Goal: Check status: Check status

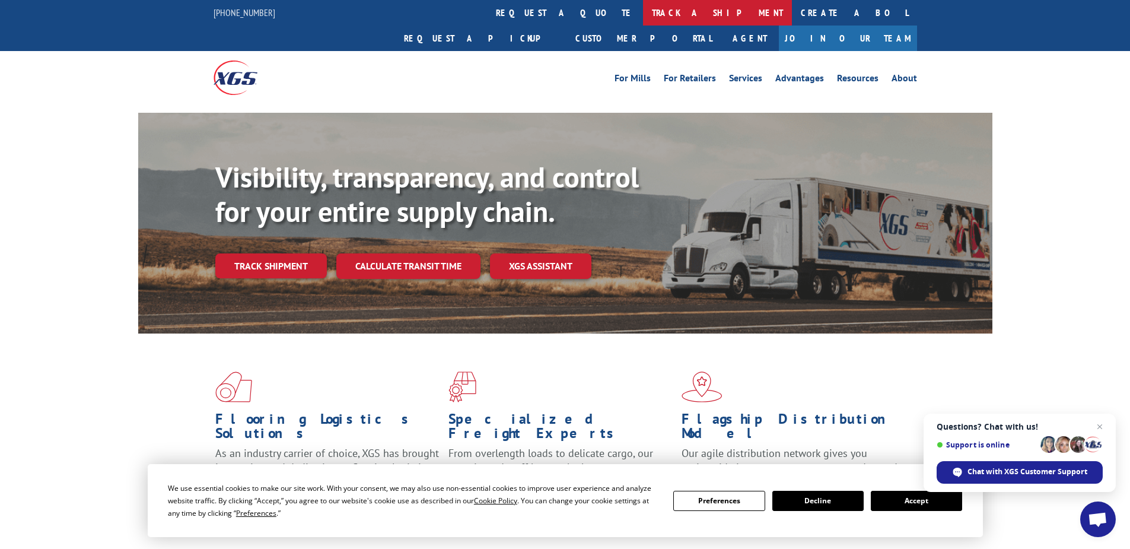
click at [643, 12] on link "track a shipment" at bounding box center [717, 13] width 149 height 26
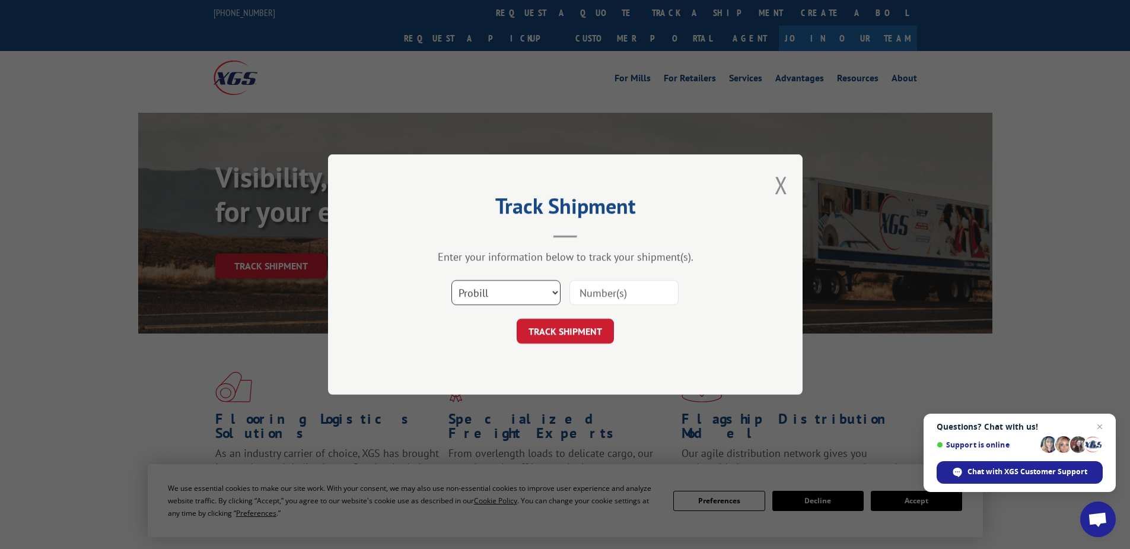
click at [546, 288] on select "Select category... Probill BOL PO" at bounding box center [505, 292] width 109 height 25
select select "po"
click at [451, 280] on select "Select category... Probill BOL PO" at bounding box center [505, 292] width 109 height 25
click at [598, 294] on input at bounding box center [623, 292] width 109 height 25
paste input "20506818"
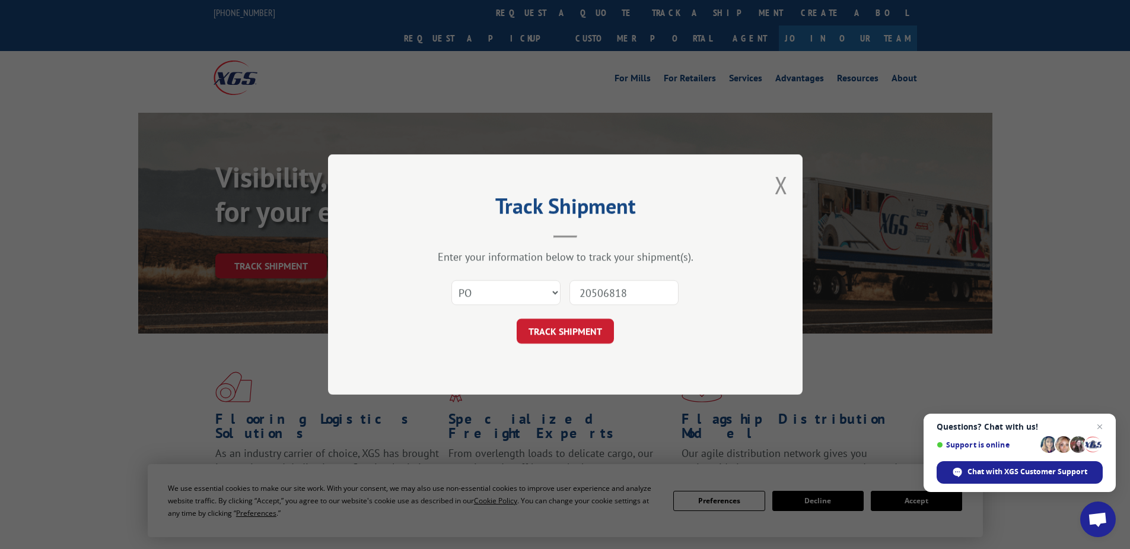
click at [600, 297] on input "20506818" at bounding box center [623, 292] width 109 height 25
type input "20506818"
click at [552, 335] on button "TRACK SHIPMENT" at bounding box center [565, 331] width 97 height 25
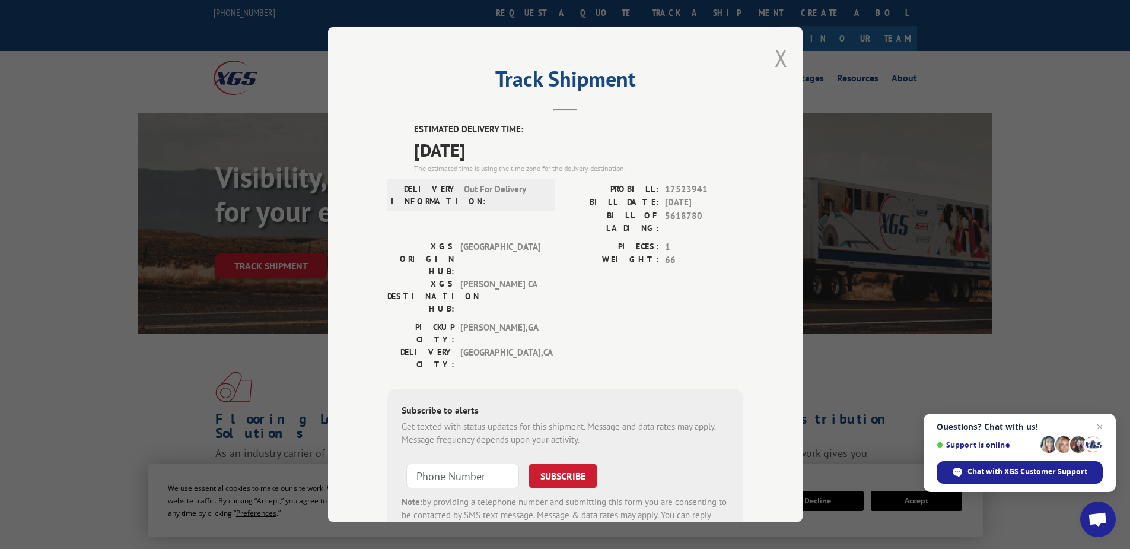
click at [775, 59] on button "Close modal" at bounding box center [781, 57] width 13 height 31
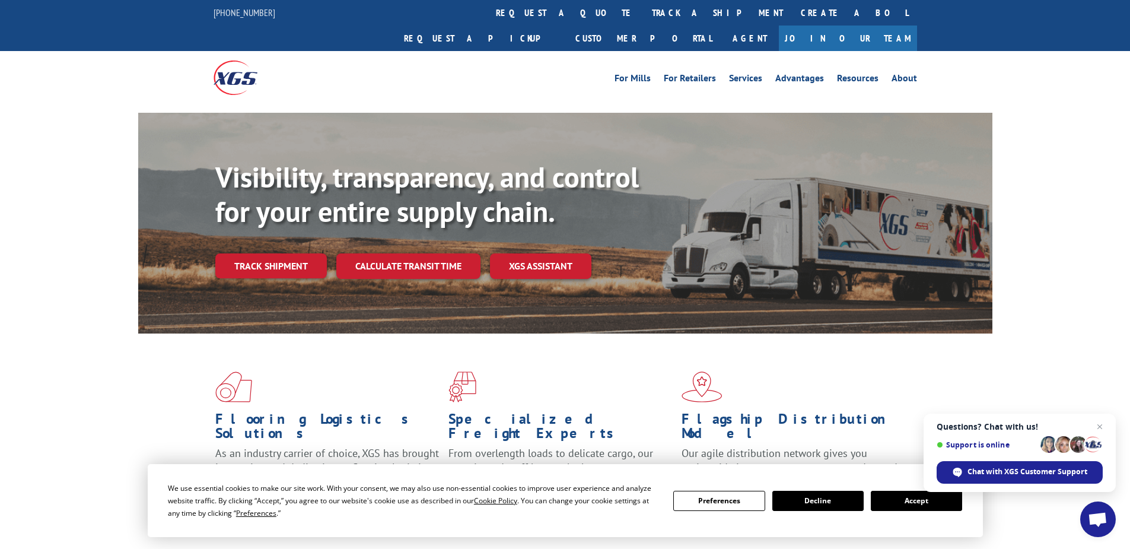
click at [643, 11] on link "track a shipment" at bounding box center [717, 13] width 149 height 26
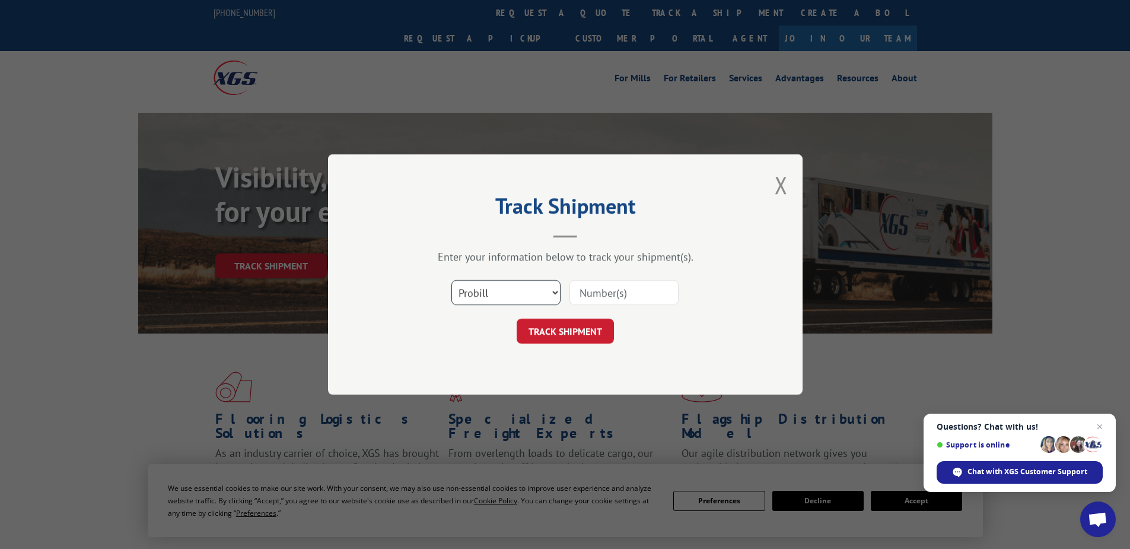
click at [491, 291] on select "Select category... Probill BOL PO" at bounding box center [505, 292] width 109 height 25
select select "po"
click at [451, 280] on select "Select category... Probill BOL PO" at bounding box center [505, 292] width 109 height 25
click at [591, 290] on input at bounding box center [623, 292] width 109 height 25
paste input "97510429"
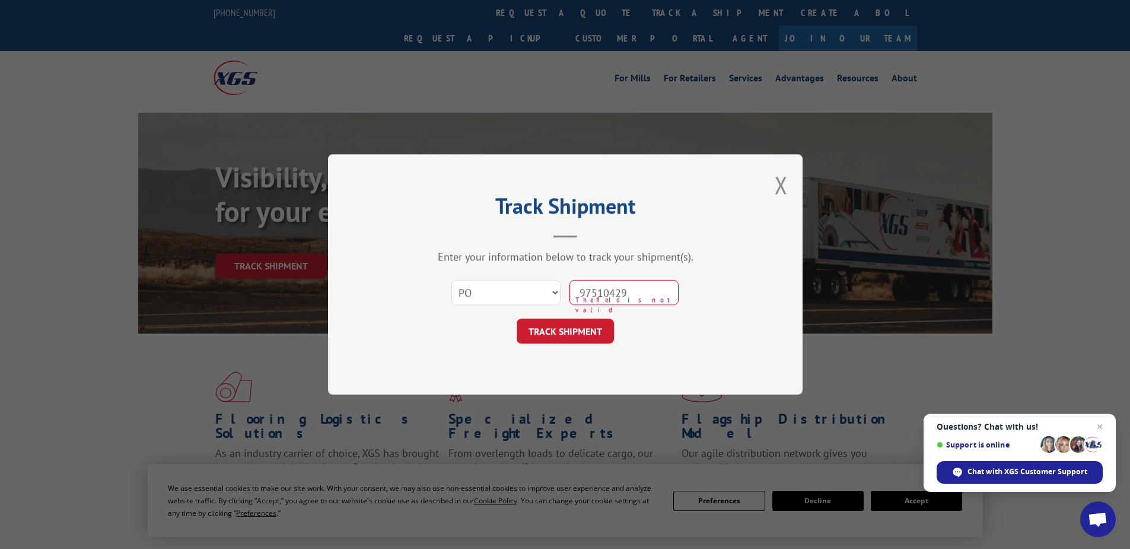
click at [601, 290] on input "97510429" at bounding box center [623, 292] width 109 height 25
type input "97510429"
click button "TRACK SHIPMENT" at bounding box center [565, 331] width 97 height 25
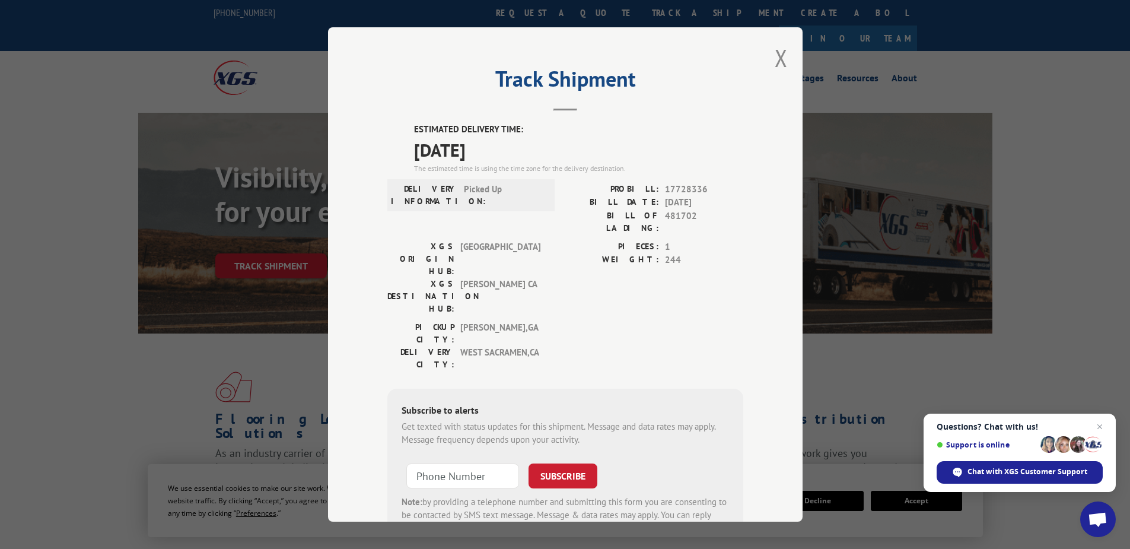
drag, startPoint x: 773, startPoint y: 62, endPoint x: 759, endPoint y: 68, distance: 14.9
click at [775, 62] on button "Close modal" at bounding box center [781, 57] width 13 height 31
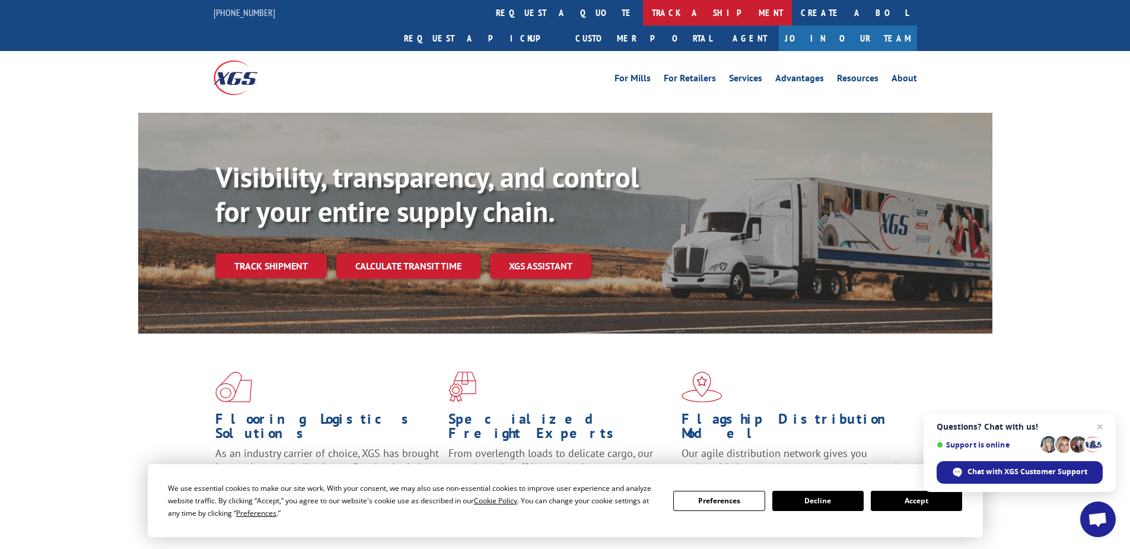
click at [643, 16] on link "track a shipment" at bounding box center [717, 13] width 149 height 26
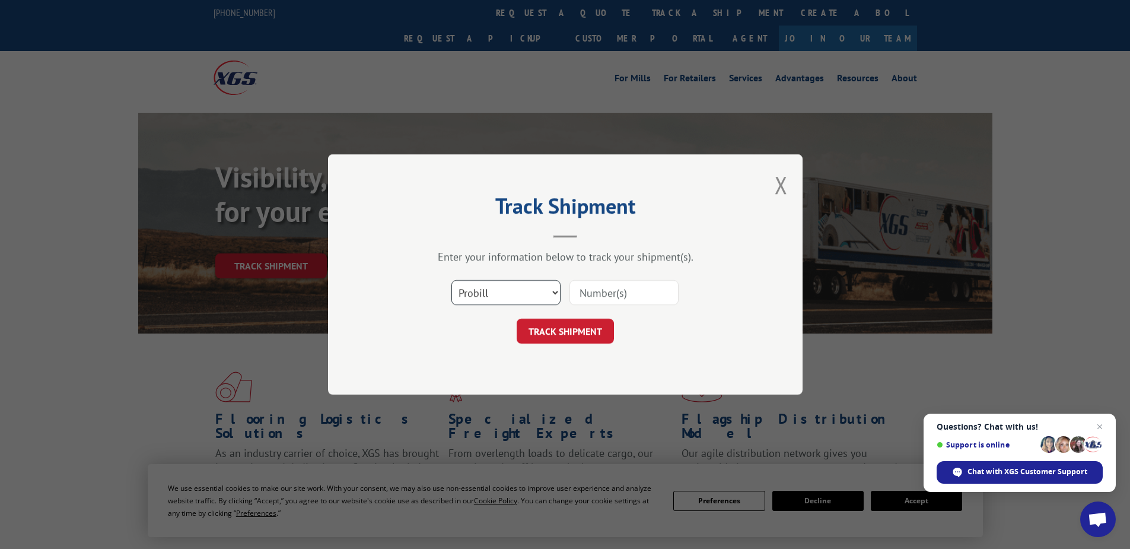
drag, startPoint x: 517, startPoint y: 284, endPoint x: 516, endPoint y: 291, distance: 6.6
click at [517, 284] on select "Select category... Probill BOL PO" at bounding box center [505, 292] width 109 height 25
select select "po"
click at [451, 280] on select "Select category... Probill BOL PO" at bounding box center [505, 292] width 109 height 25
click at [593, 291] on input at bounding box center [623, 292] width 109 height 25
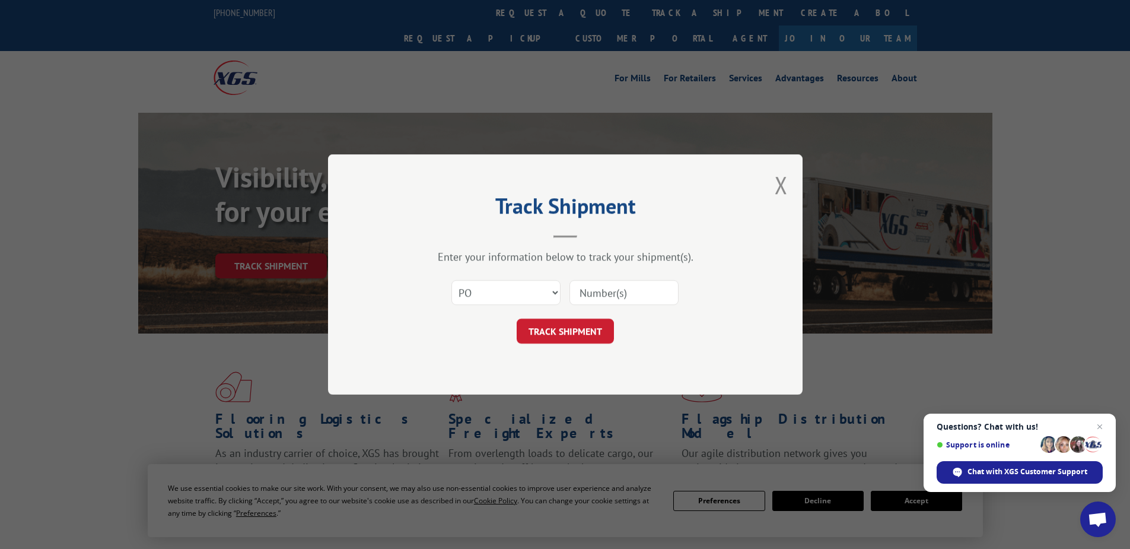
paste input "19517805"
type input "19517805"
click at [585, 330] on button "TRACK SHIPMENT" at bounding box center [565, 331] width 97 height 25
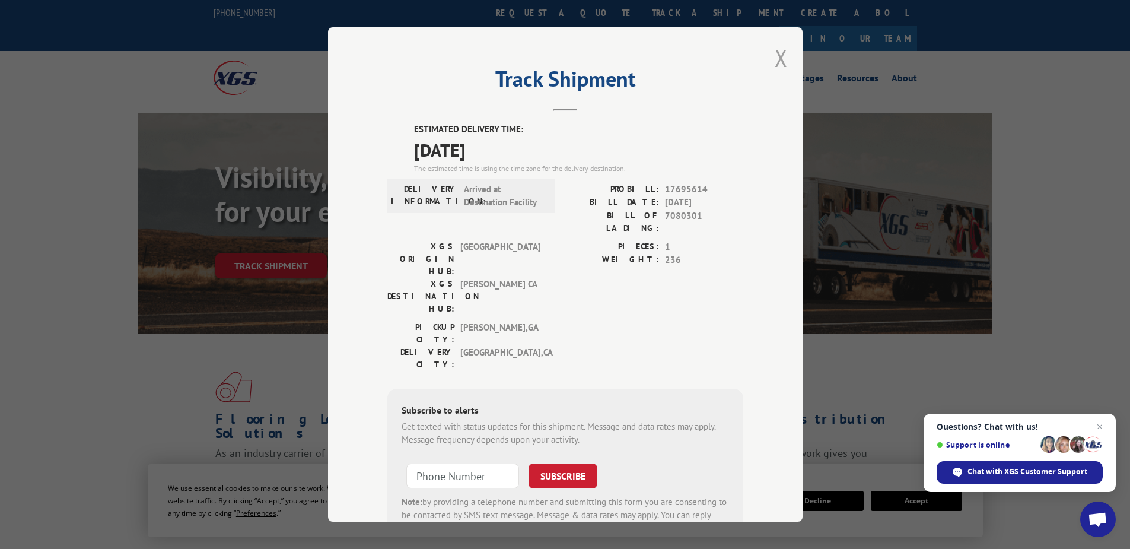
click at [779, 57] on button "Close modal" at bounding box center [781, 57] width 13 height 31
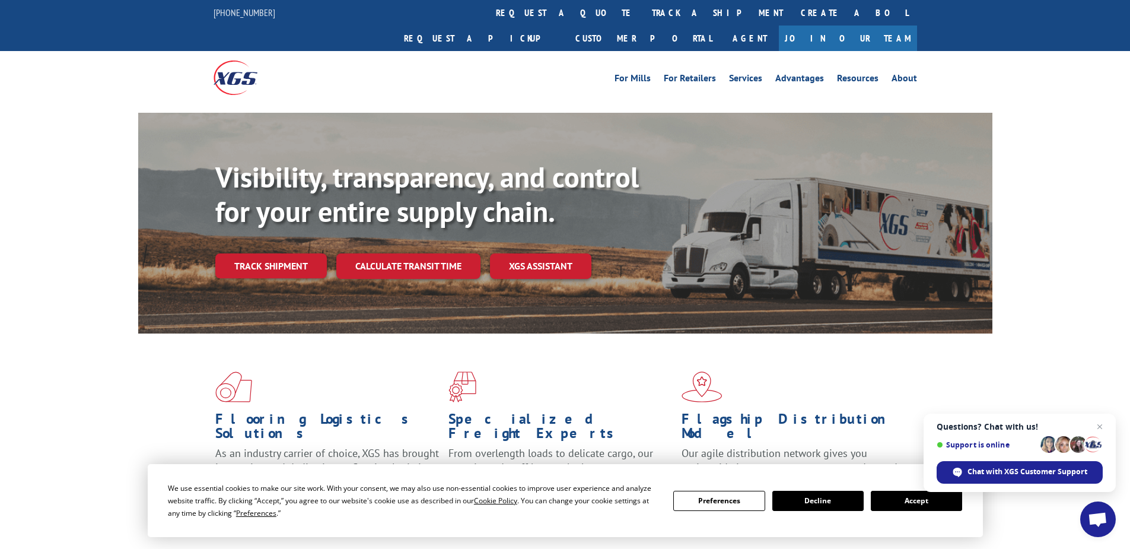
click at [643, 11] on link "track a shipment" at bounding box center [717, 13] width 149 height 26
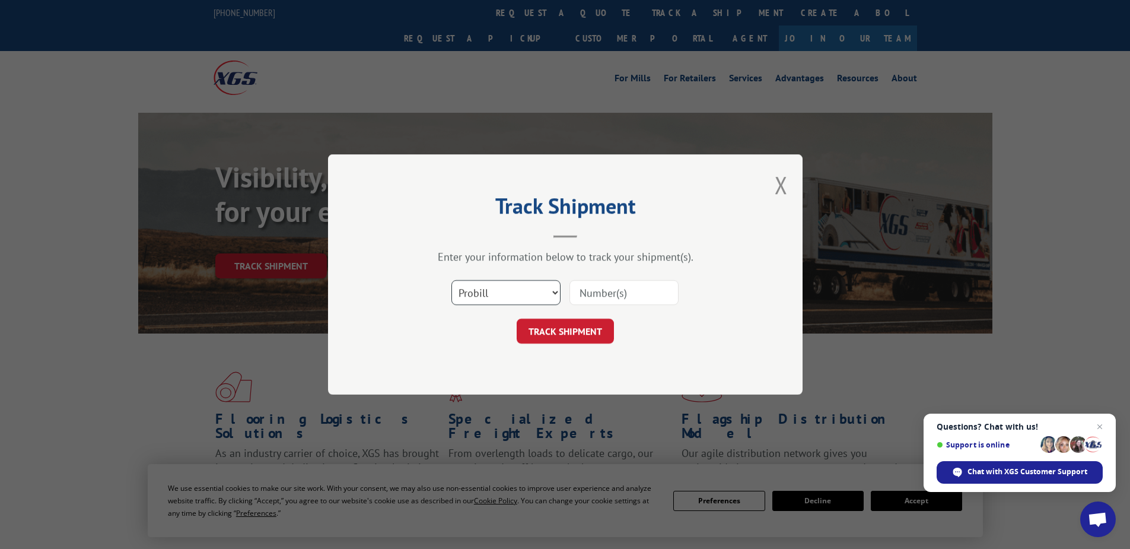
click at [485, 297] on select "Select category... Probill BOL PO" at bounding box center [505, 292] width 109 height 25
select select "po"
click at [451, 280] on select "Select category... Probill BOL PO" at bounding box center [505, 292] width 109 height 25
click at [611, 297] on input at bounding box center [623, 292] width 109 height 25
paste input "37522722"
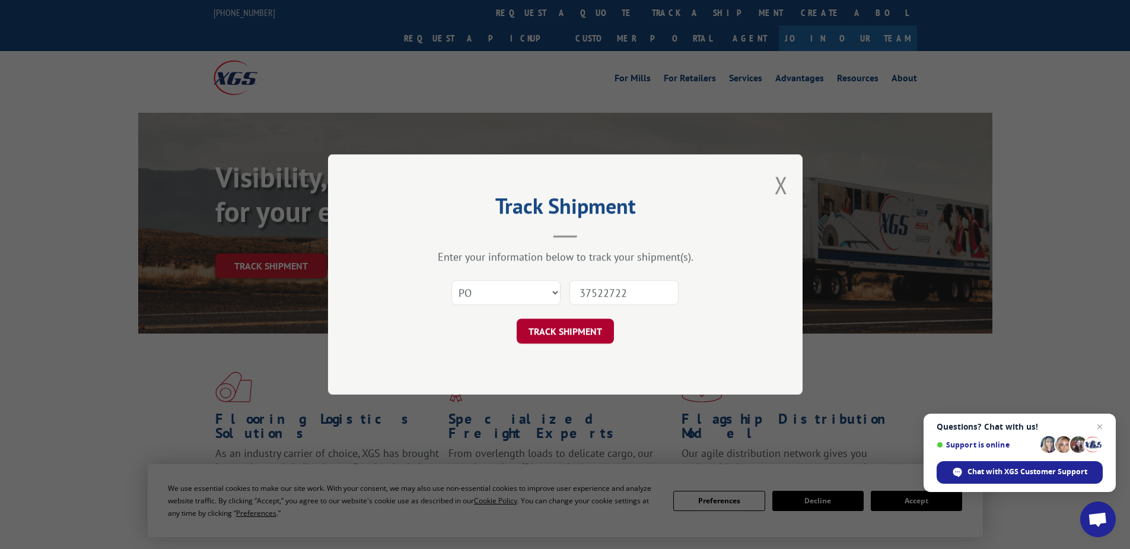
type input "37522722"
click at [578, 335] on button "TRACK SHIPMENT" at bounding box center [565, 331] width 97 height 25
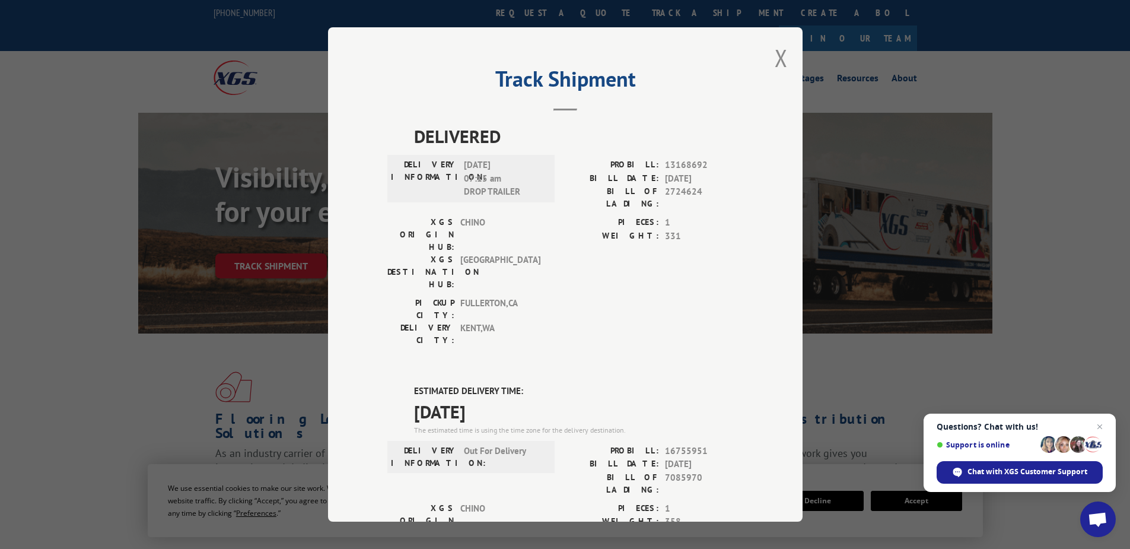
click at [775, 62] on button "Close modal" at bounding box center [781, 57] width 13 height 31
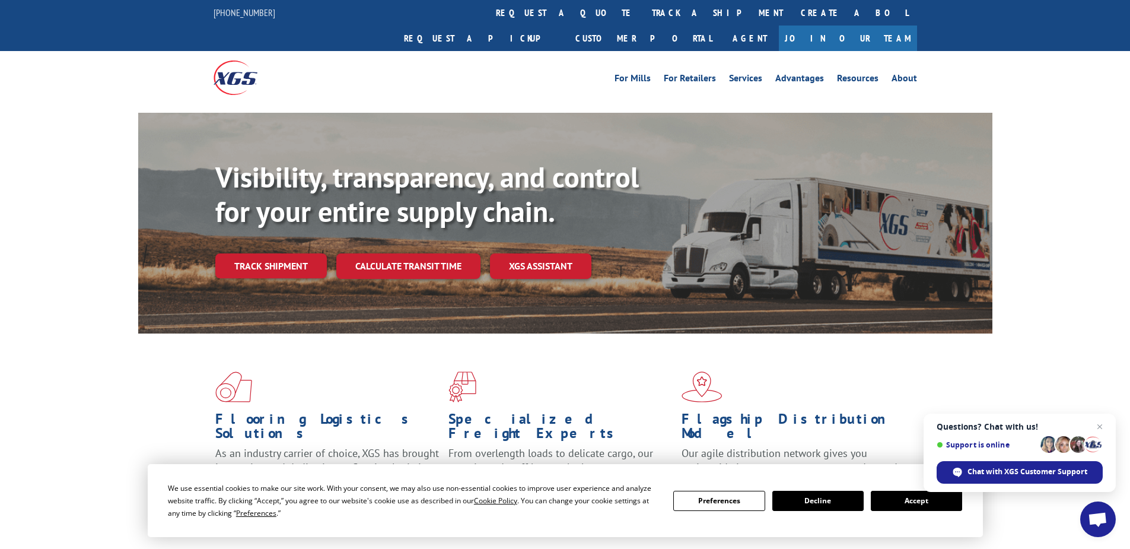
click at [643, 11] on link "track a shipment" at bounding box center [717, 13] width 149 height 26
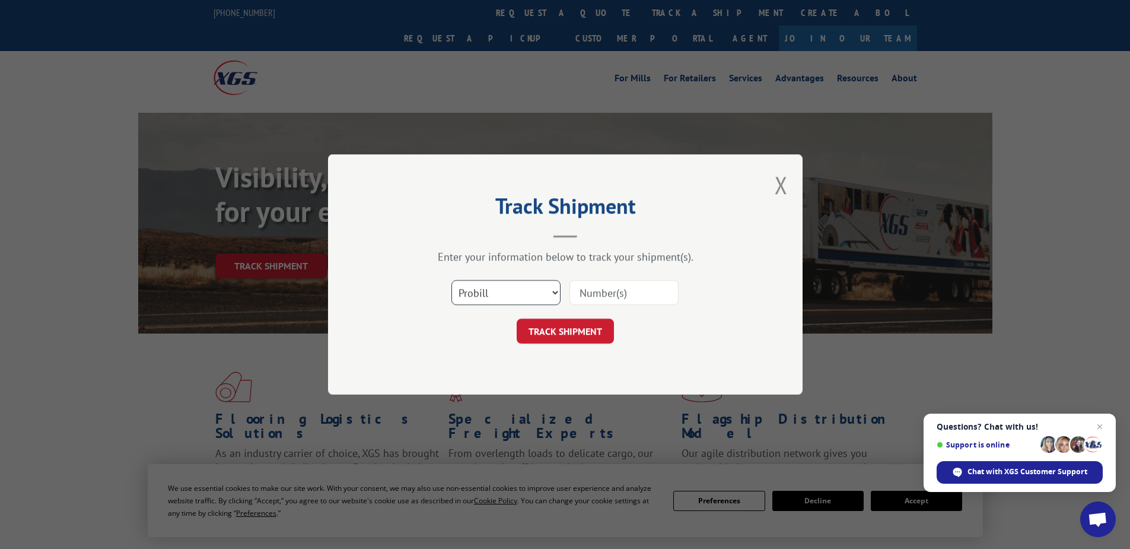
click at [522, 298] on select "Select category... Probill BOL PO" at bounding box center [505, 292] width 109 height 25
select select "po"
click at [451, 280] on select "Select category... Probill BOL PO" at bounding box center [505, 292] width 109 height 25
click at [615, 289] on input at bounding box center [623, 292] width 109 height 25
paste input "74539190"
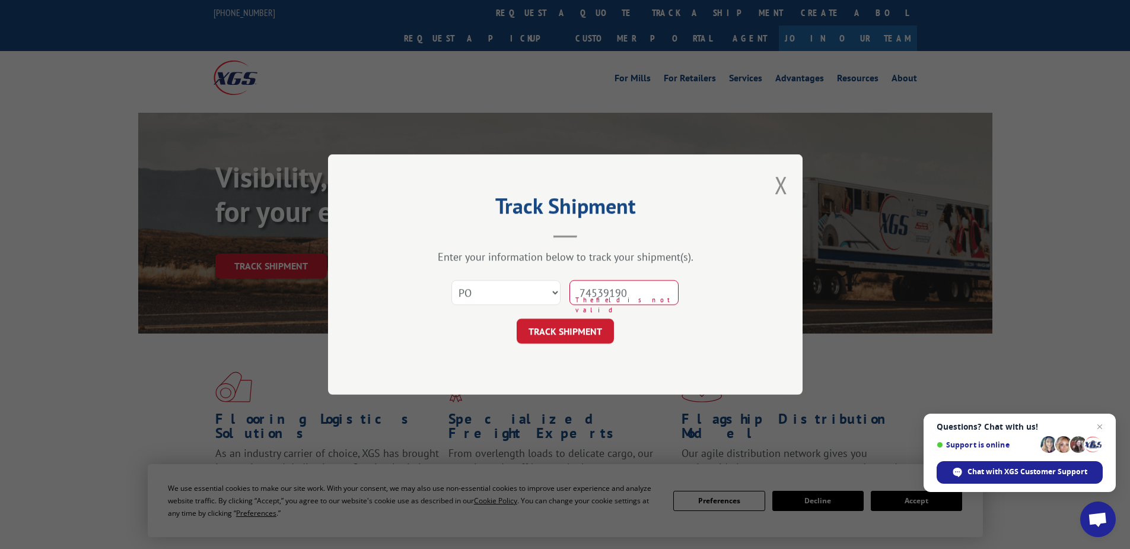
click at [598, 289] on input "74539190" at bounding box center [623, 292] width 109 height 25
type input "74539190"
click button "TRACK SHIPMENT" at bounding box center [565, 331] width 97 height 25
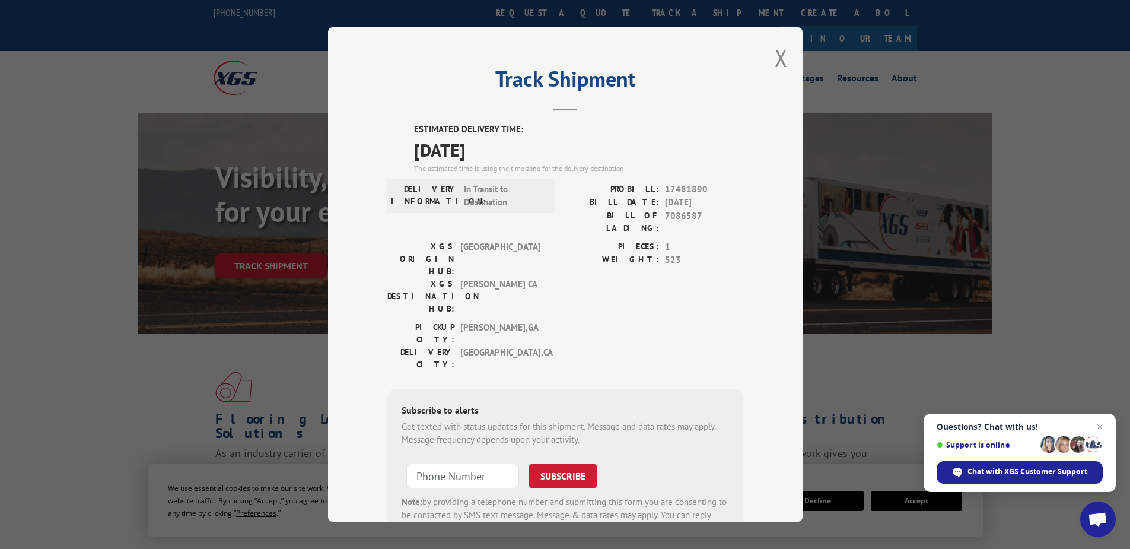
drag, startPoint x: 774, startPoint y: 57, endPoint x: 540, endPoint y: 50, distance: 233.8
click at [775, 57] on button "Close modal" at bounding box center [781, 57] width 13 height 31
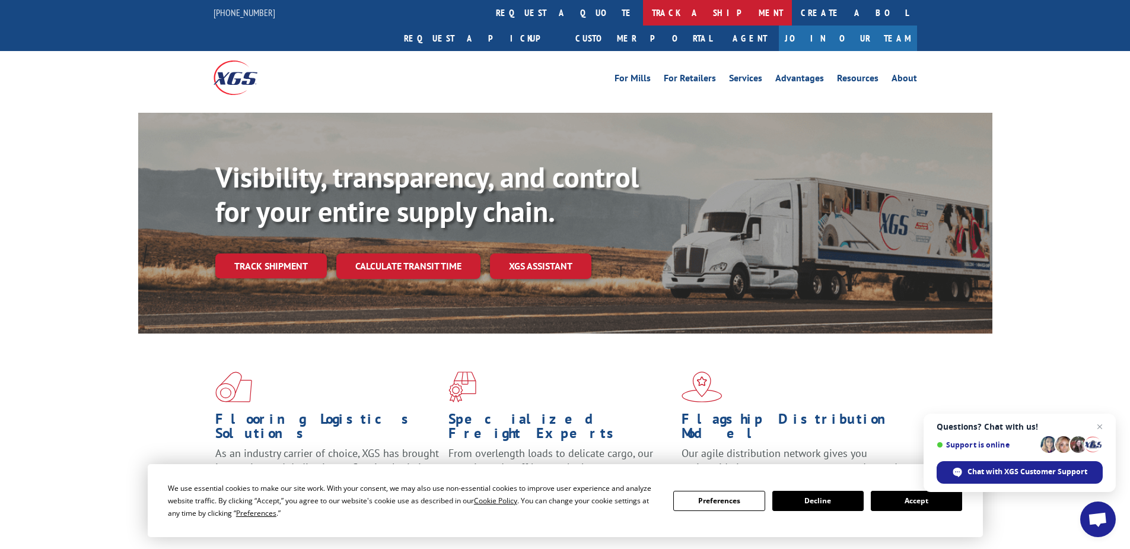
click at [643, 5] on link "track a shipment" at bounding box center [717, 13] width 149 height 26
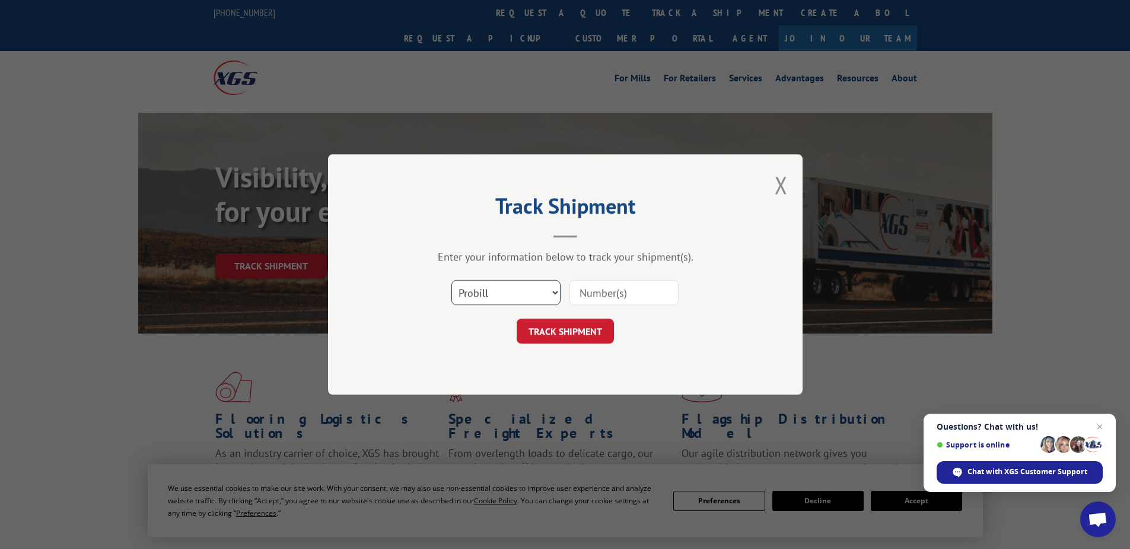
click at [487, 294] on select "Select category... Probill BOL PO" at bounding box center [505, 292] width 109 height 25
select select "po"
click at [451, 280] on select "Select category... Probill BOL PO" at bounding box center [505, 292] width 109 height 25
click at [600, 296] on input at bounding box center [623, 292] width 109 height 25
paste input "43517940"
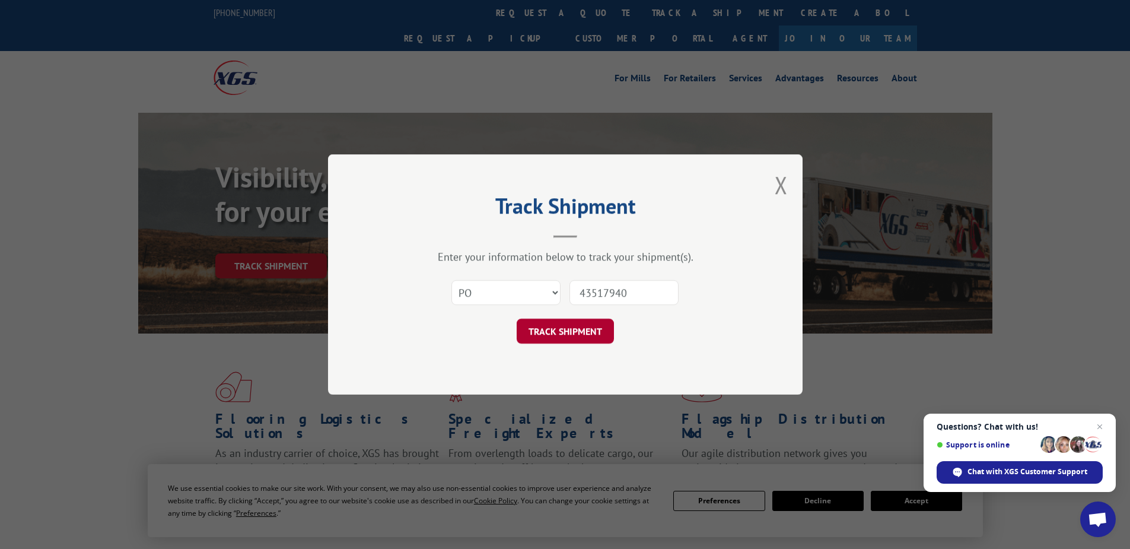
type input "43517940"
click at [594, 328] on button "TRACK SHIPMENT" at bounding box center [565, 331] width 97 height 25
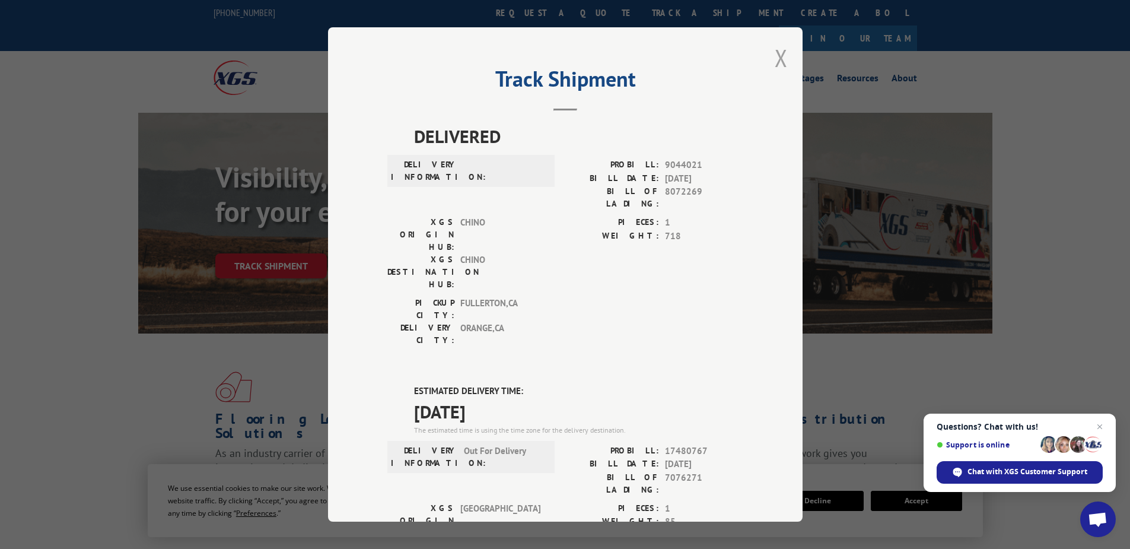
click at [778, 59] on button "Close modal" at bounding box center [781, 57] width 13 height 31
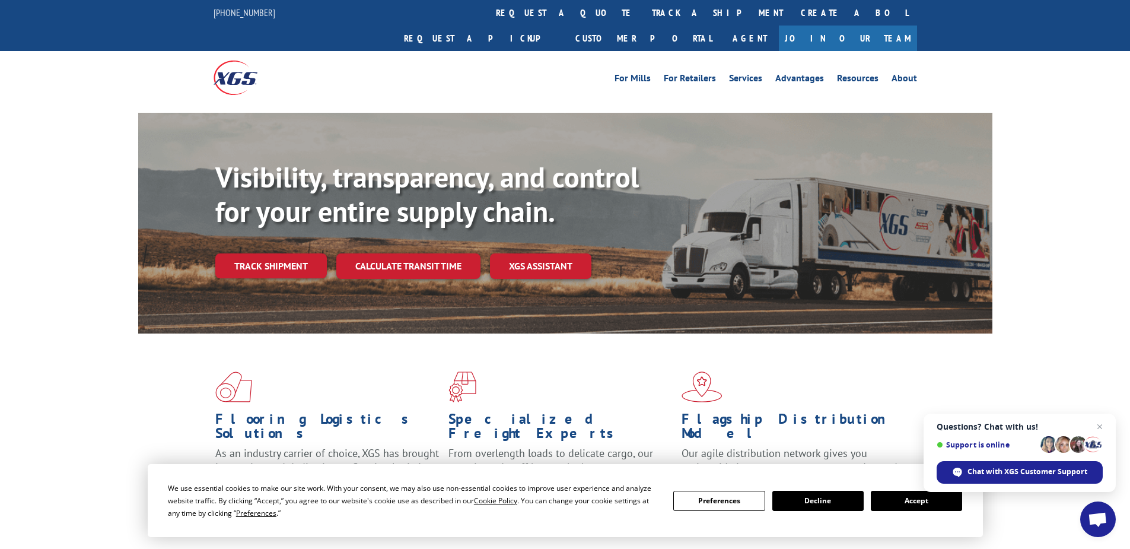
click at [643, 11] on link "track a shipment" at bounding box center [717, 13] width 149 height 26
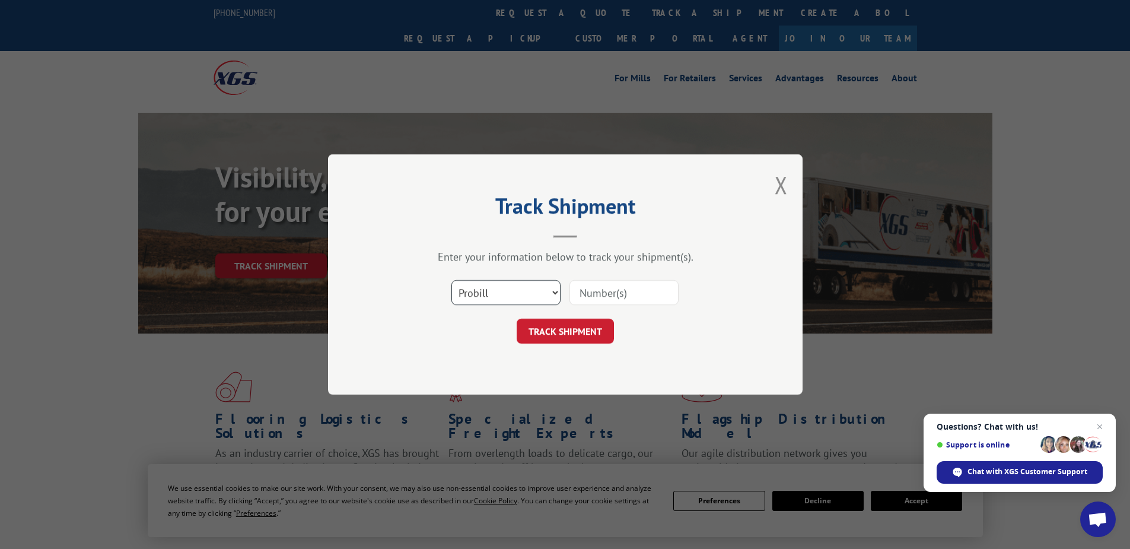
click at [510, 289] on select "Select category... Probill BOL PO" at bounding box center [505, 292] width 109 height 25
select select "po"
click at [451, 280] on select "Select category... Probill BOL PO" at bounding box center [505, 292] width 109 height 25
click at [585, 284] on input at bounding box center [623, 292] width 109 height 25
paste input "74539116"
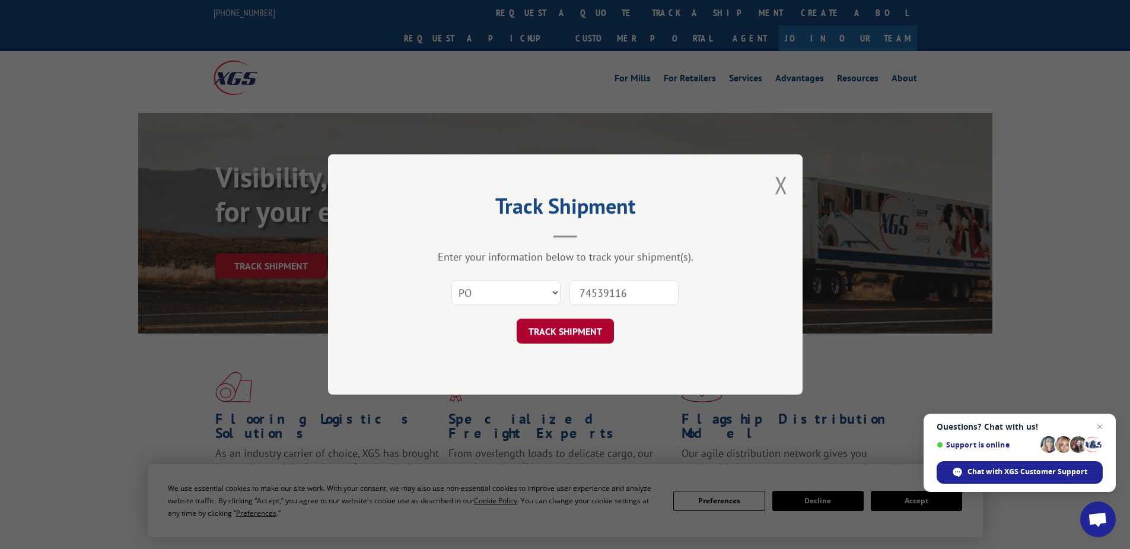
type input "74539116"
click at [579, 329] on button "TRACK SHIPMENT" at bounding box center [565, 331] width 97 height 25
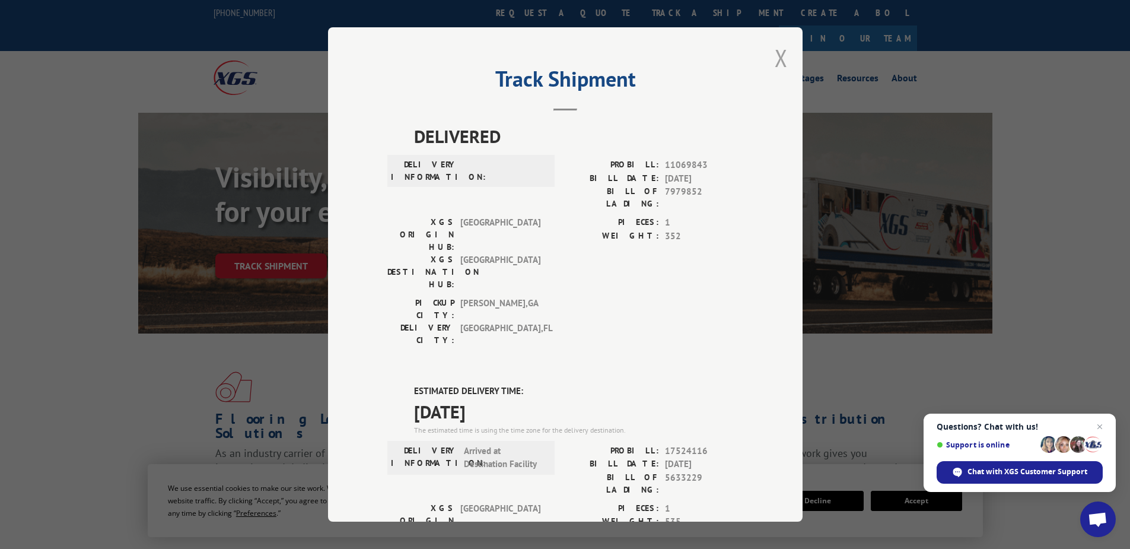
click at [781, 59] on button "Close modal" at bounding box center [781, 57] width 13 height 31
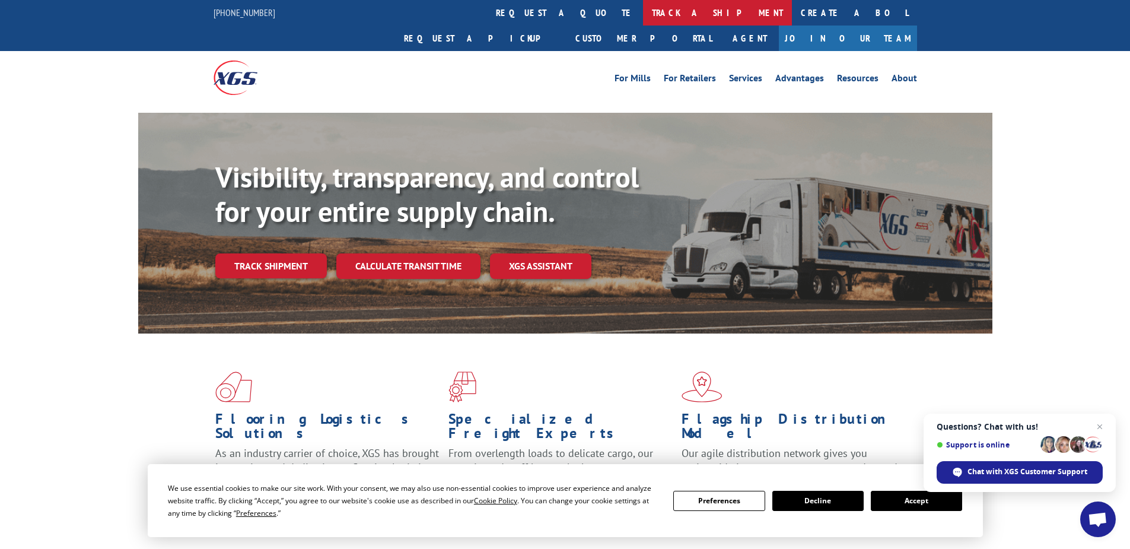
click at [643, 10] on link "track a shipment" at bounding box center [717, 13] width 149 height 26
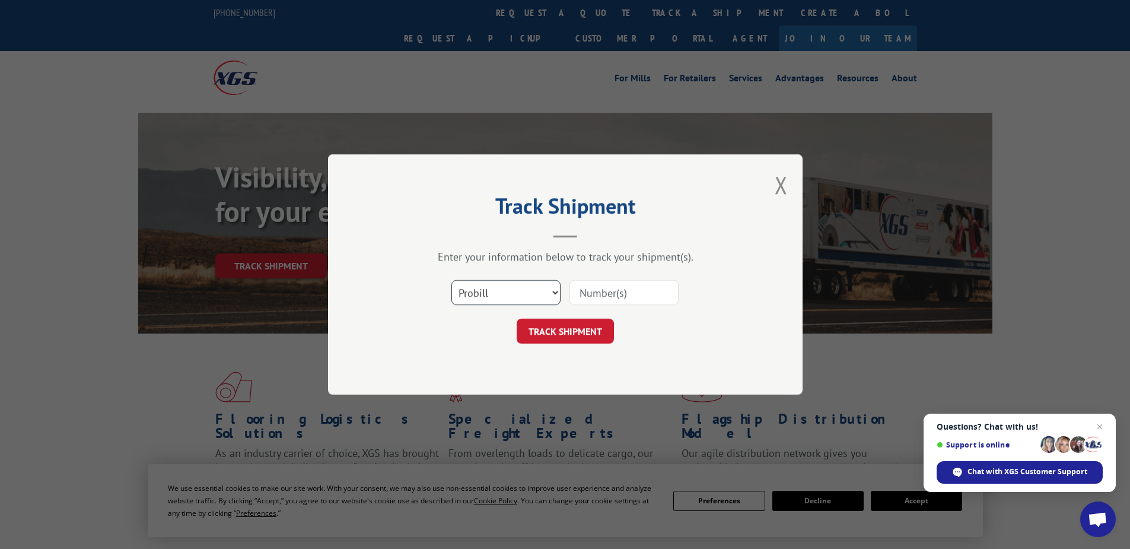
click at [505, 294] on select "Select category... Probill BOL PO" at bounding box center [505, 292] width 109 height 25
select select "po"
click at [451, 280] on select "Select category... Probill BOL PO" at bounding box center [505, 292] width 109 height 25
click at [613, 293] on input at bounding box center [623, 292] width 109 height 25
paste input "88537074"
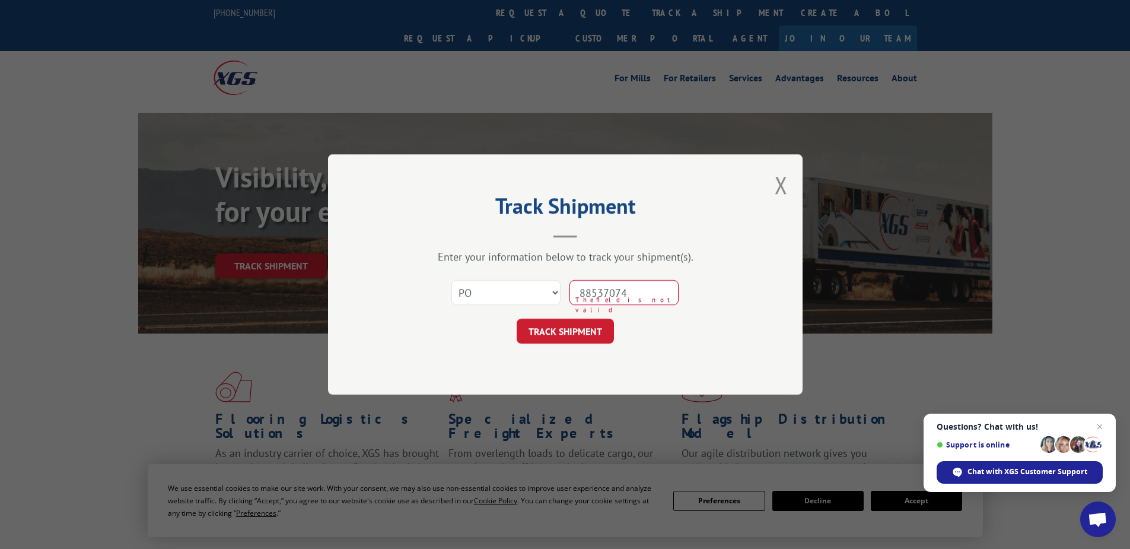
click at [604, 291] on input "88537074" at bounding box center [623, 292] width 109 height 25
type input "88537074"
click button "TRACK SHIPMENT" at bounding box center [565, 331] width 97 height 25
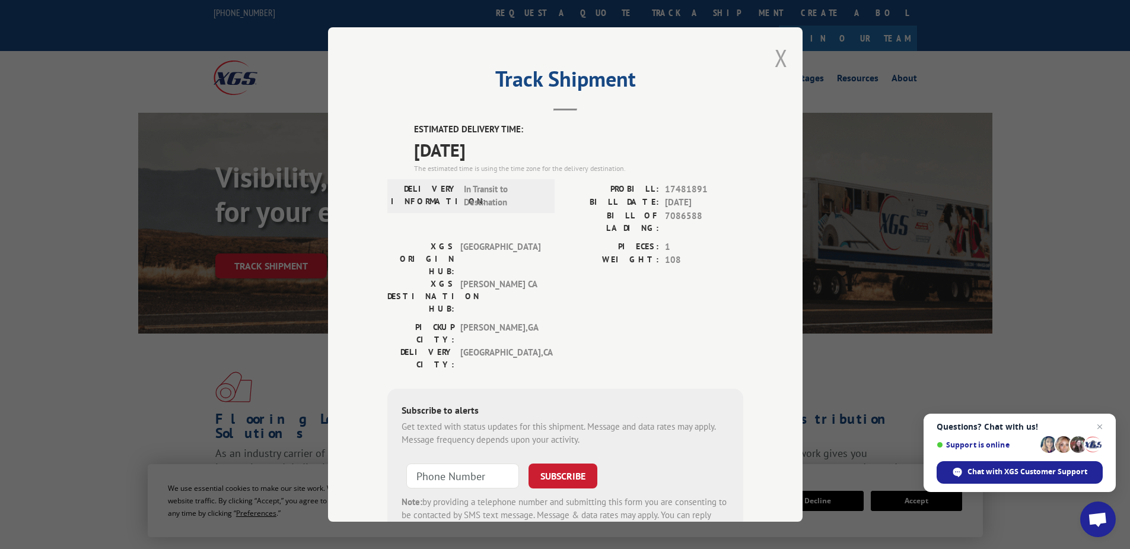
click at [775, 60] on button "Close modal" at bounding box center [781, 57] width 13 height 31
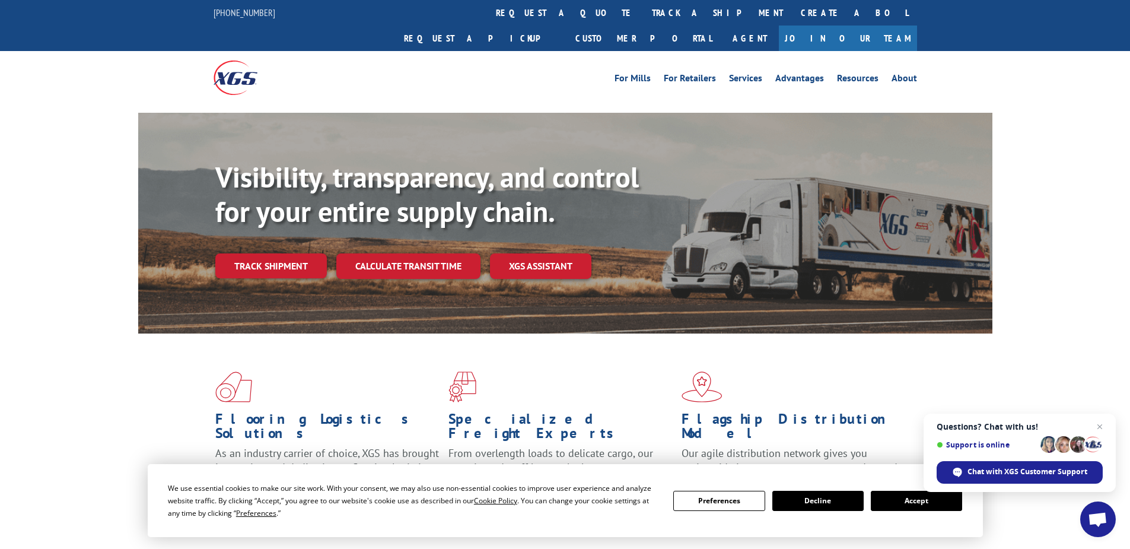
click at [643, 9] on link "track a shipment" at bounding box center [717, 13] width 149 height 26
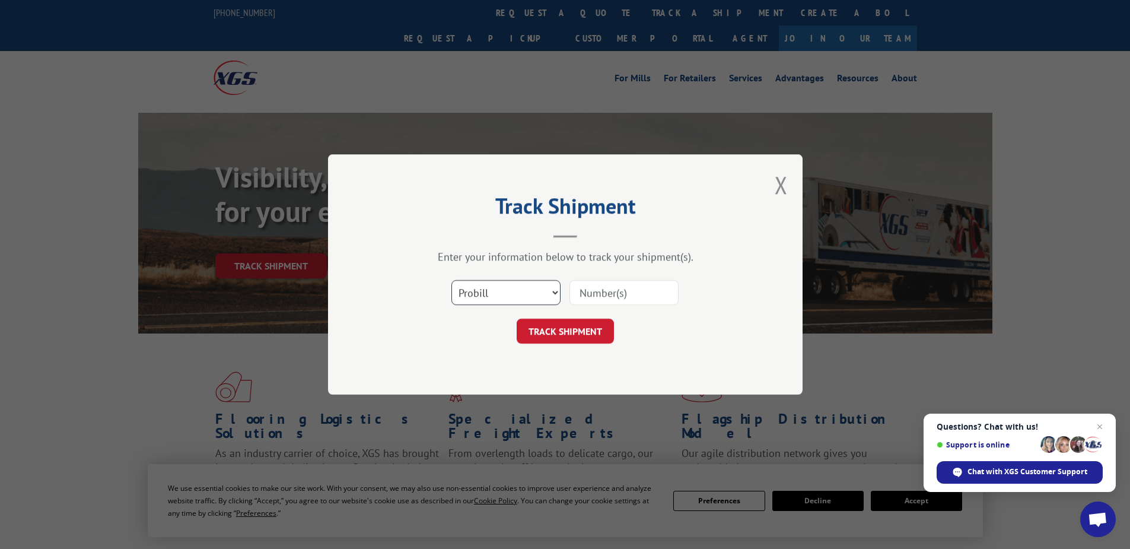
drag, startPoint x: 514, startPoint y: 292, endPoint x: 514, endPoint y: 301, distance: 8.3
click at [514, 292] on select "Select category... Probill BOL PO" at bounding box center [505, 292] width 109 height 25
select select "po"
click at [451, 280] on select "Select category... Probill BOL PO" at bounding box center [505, 292] width 109 height 25
click at [590, 295] on input at bounding box center [623, 292] width 109 height 25
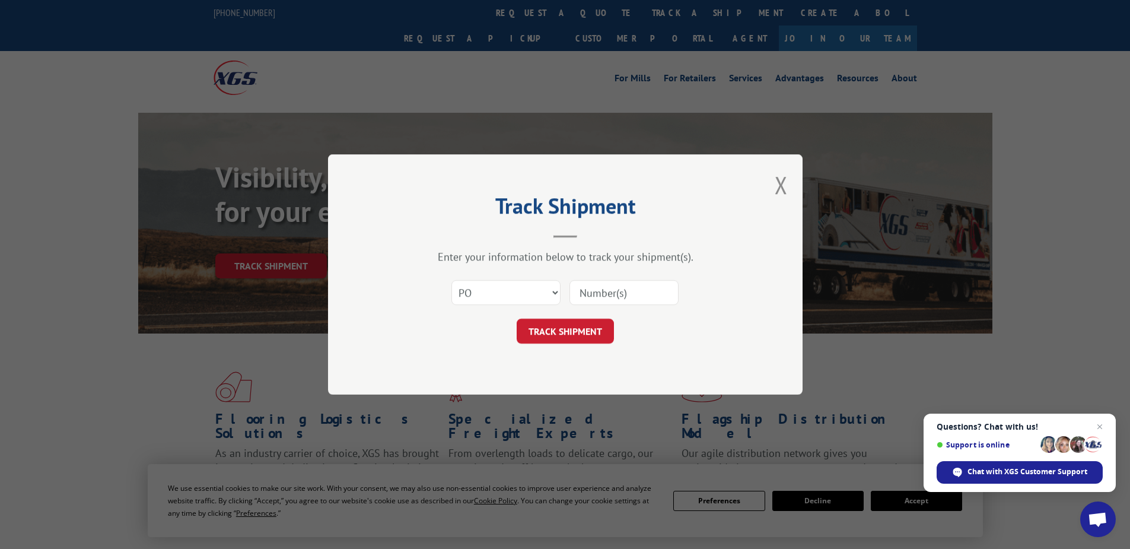
paste input "71530279"
type input "71530279"
click at [574, 328] on button "TRACK SHIPMENT" at bounding box center [565, 331] width 97 height 25
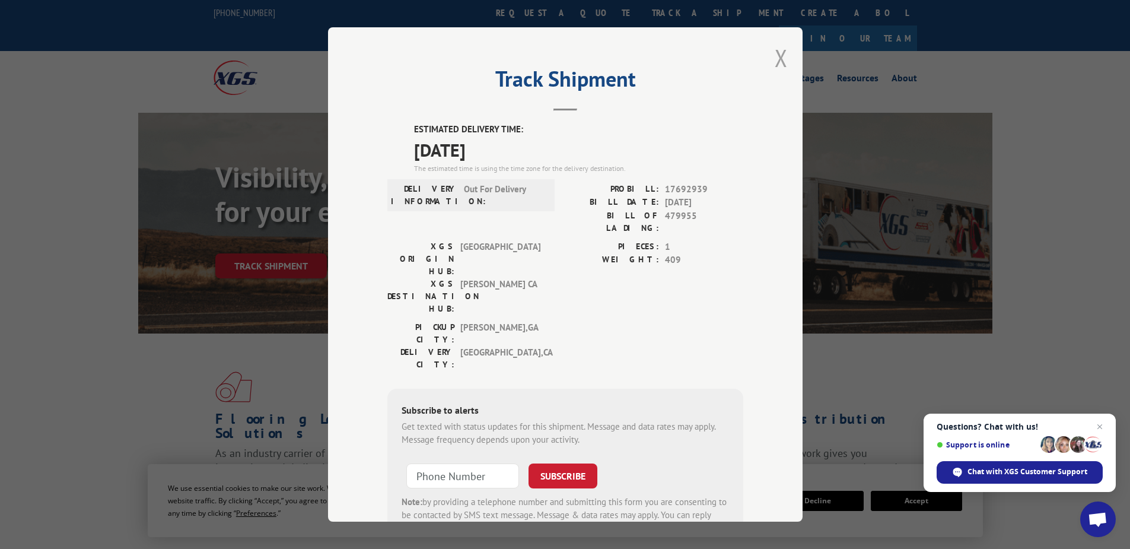
drag, startPoint x: 784, startPoint y: 59, endPoint x: 778, endPoint y: 58, distance: 6.0
click at [784, 59] on div "Track Shipment ESTIMATED DELIVERY TIME: [DATE] The estimated time is using the …" at bounding box center [565, 274] width 475 height 494
click at [776, 57] on button "Close modal" at bounding box center [781, 57] width 13 height 31
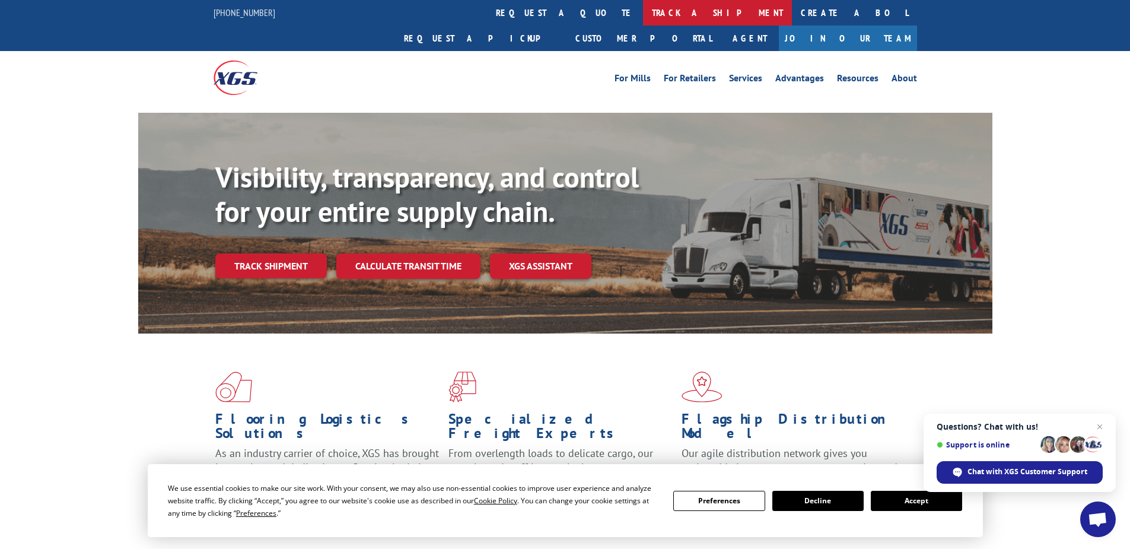
click at [643, 14] on link "track a shipment" at bounding box center [717, 13] width 149 height 26
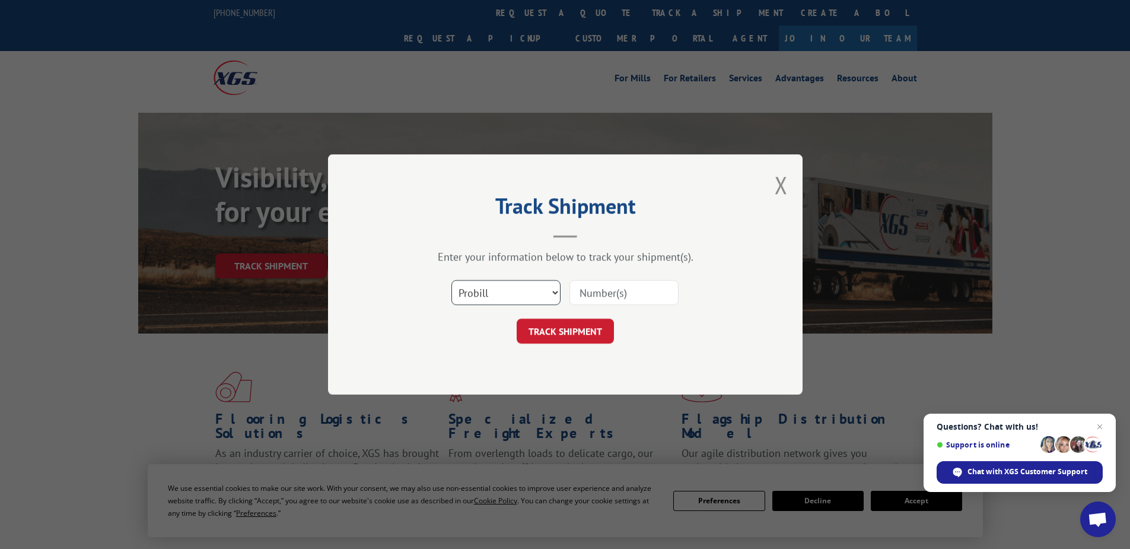
click at [517, 289] on select "Select category... Probill BOL PO" at bounding box center [505, 292] width 109 height 25
select select "po"
click at [451, 280] on select "Select category... Probill BOL PO" at bounding box center [505, 292] width 109 height 25
click at [641, 291] on input at bounding box center [623, 292] width 109 height 25
paste input "66535658"
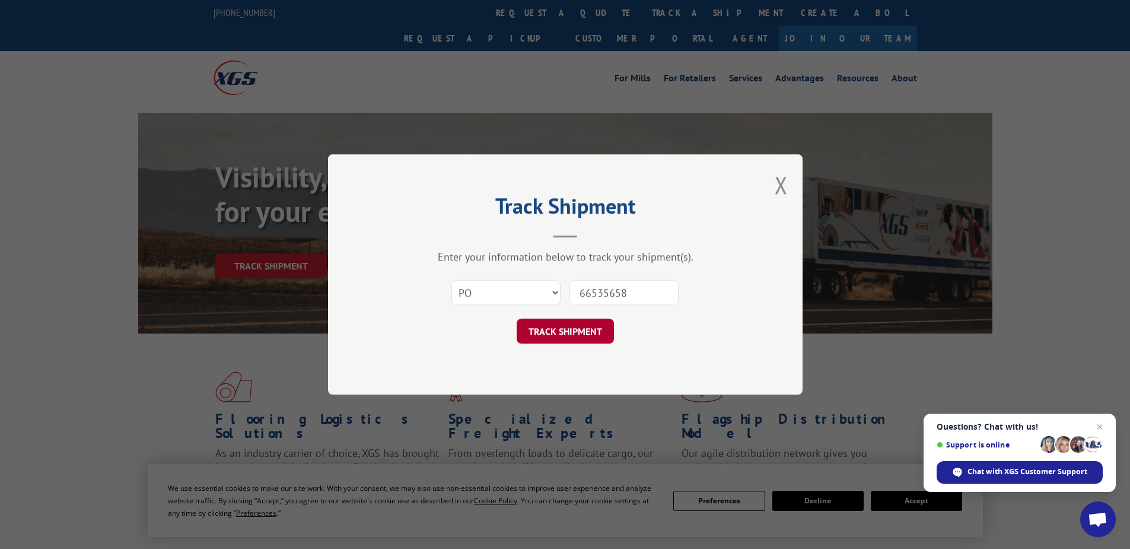
type input "66535658"
click at [598, 332] on button "TRACK SHIPMENT" at bounding box center [565, 331] width 97 height 25
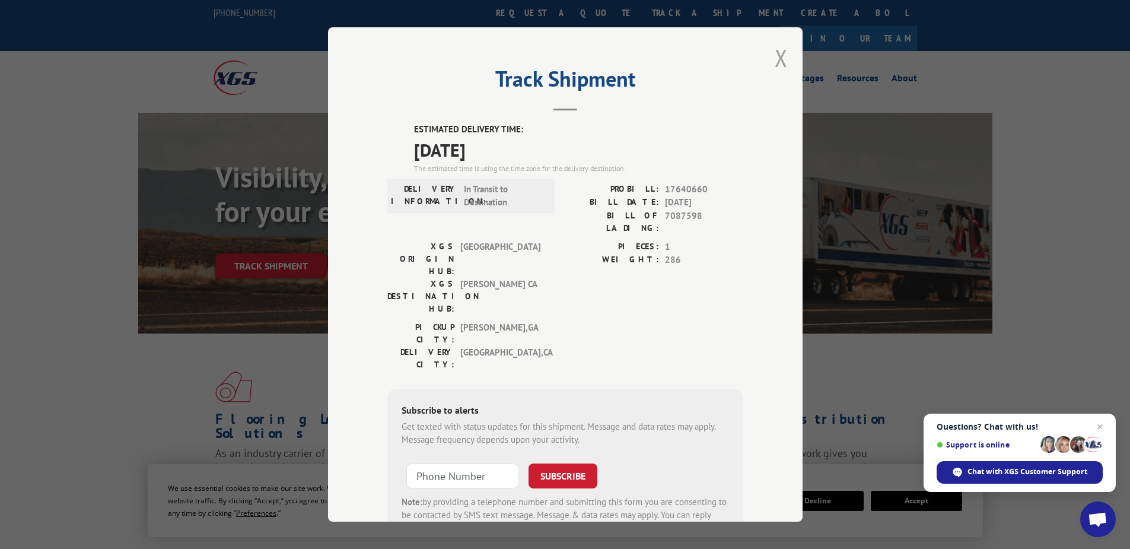
click at [775, 56] on button "Close modal" at bounding box center [781, 57] width 13 height 31
